Goal: Use online tool/utility

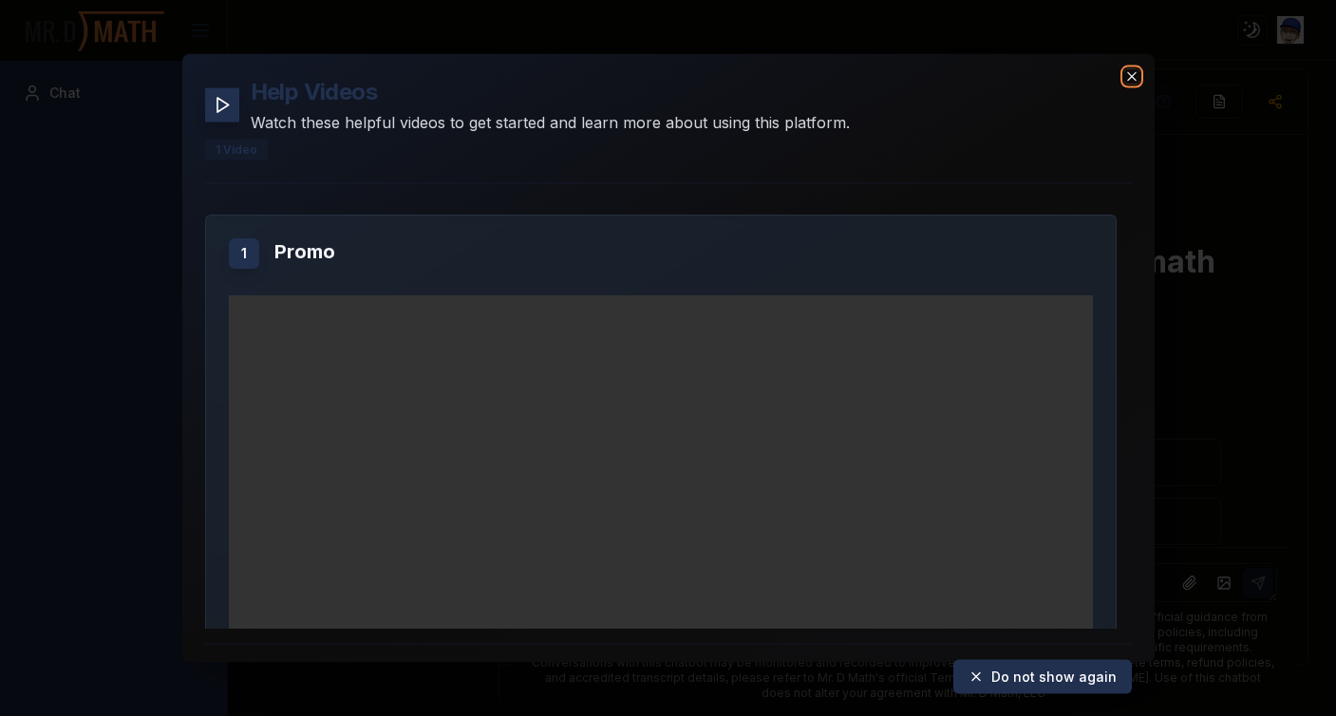
click at [1132, 70] on icon "button" at bounding box center [1131, 76] width 15 height 15
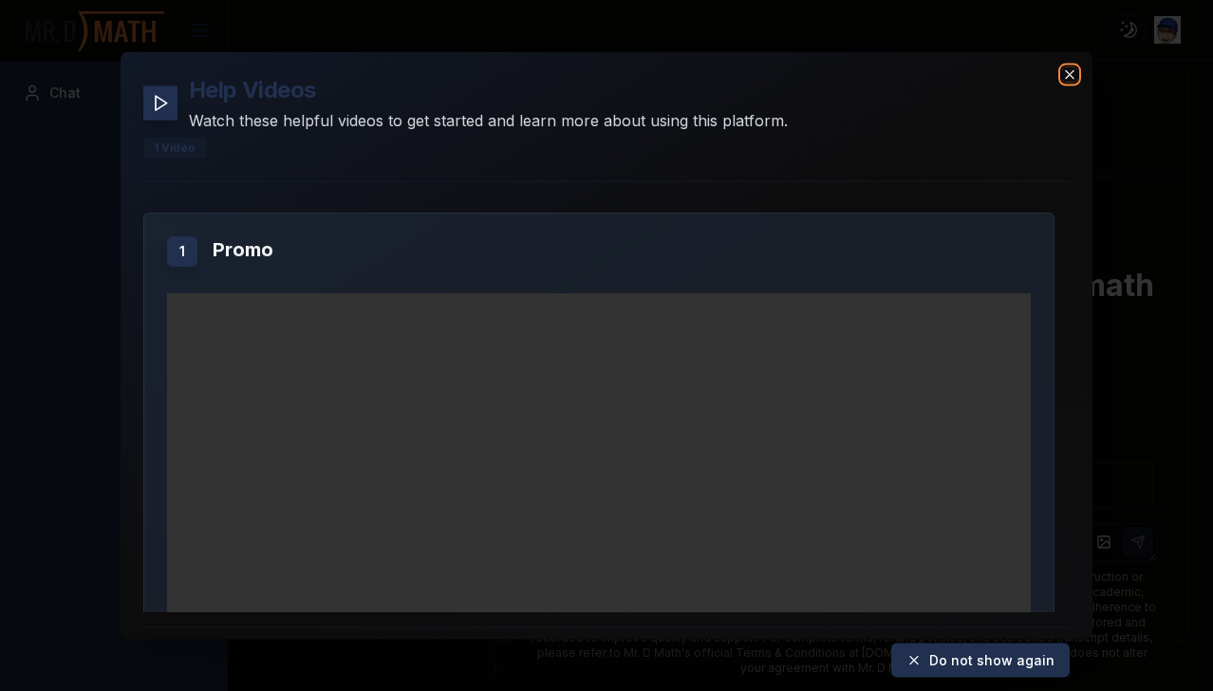
click at [1066, 67] on icon "button" at bounding box center [1069, 74] width 15 height 15
